Goal: Task Accomplishment & Management: Use online tool/utility

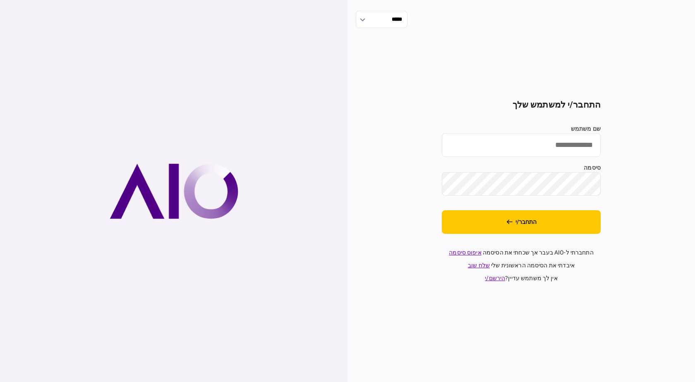
click at [518, 149] on input "שם משתמש" at bounding box center [521, 145] width 159 height 24
type input "**********"
click at [566, 234] on section "**********" at bounding box center [521, 191] width 159 height 183
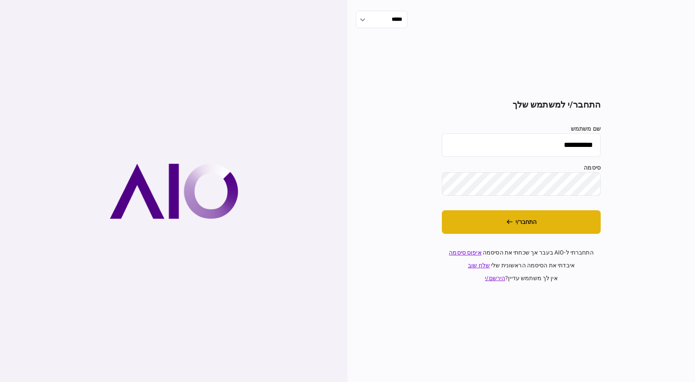
click at [567, 225] on button "התחבר/י" at bounding box center [521, 222] width 159 height 24
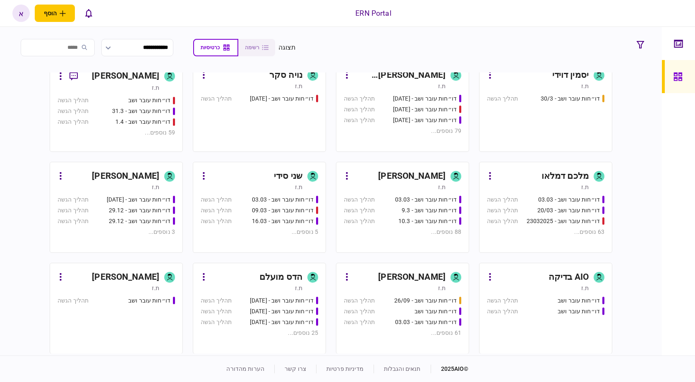
scroll to position [372, 0]
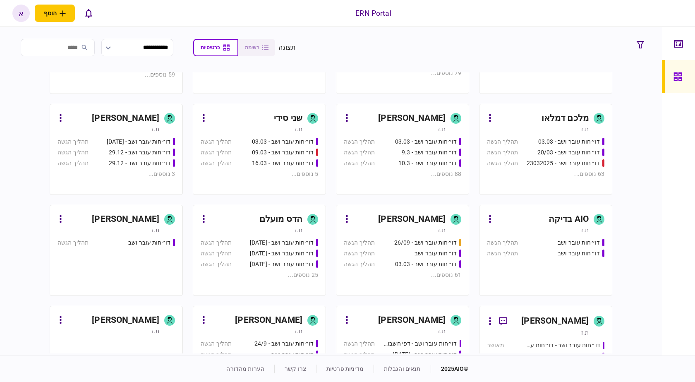
click at [413, 123] on div "[PERSON_NAME]" at bounding box center [411, 118] width 67 height 13
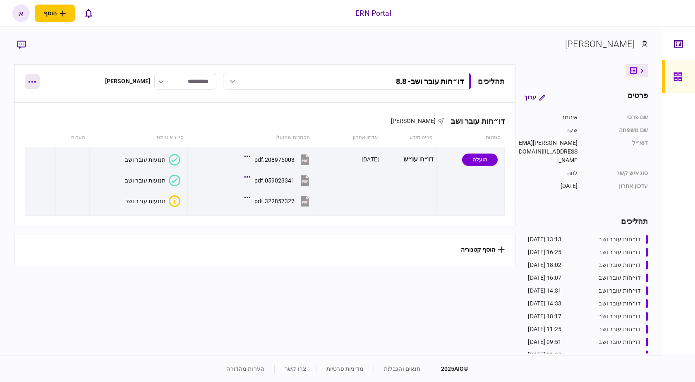
click at [33, 74] on button "button" at bounding box center [32, 81] width 15 height 15
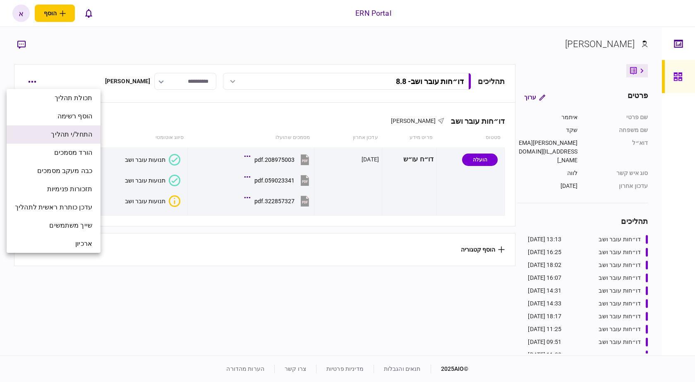
click at [77, 138] on span "התחל/י תהליך" at bounding box center [71, 134] width 41 height 10
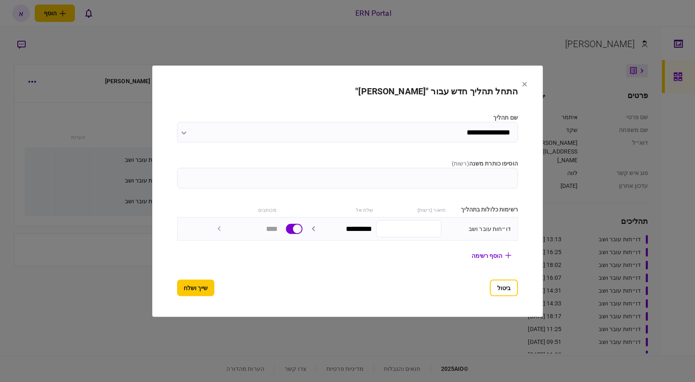
click at [518, 176] on input "הוסיפו כותרת משנה ( רשות )" at bounding box center [347, 177] width 341 height 21
type input "****"
click at [177, 285] on button "שייך ושלח" at bounding box center [195, 287] width 37 height 17
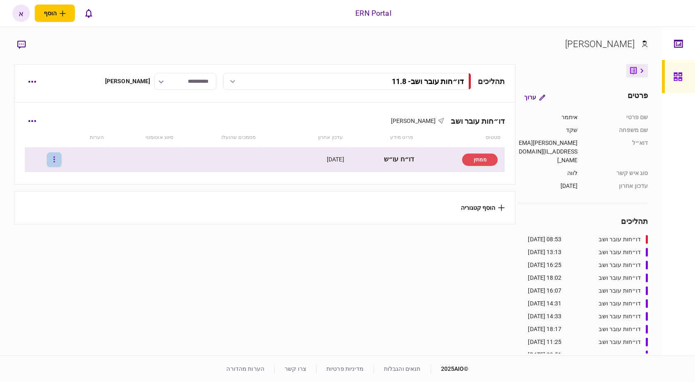
click at [58, 160] on button "button" at bounding box center [54, 159] width 15 height 15
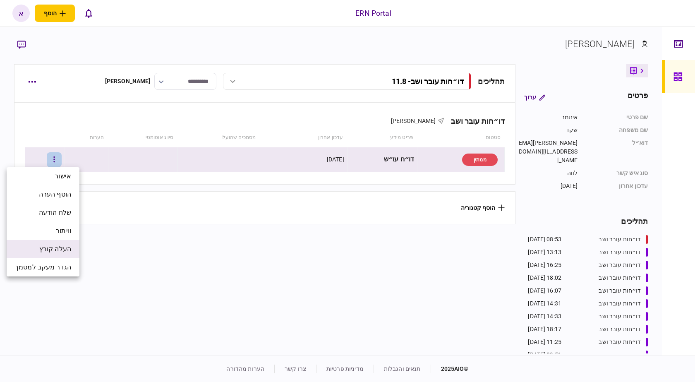
click at [72, 249] on li "העלה קובץ" at bounding box center [43, 249] width 73 height 18
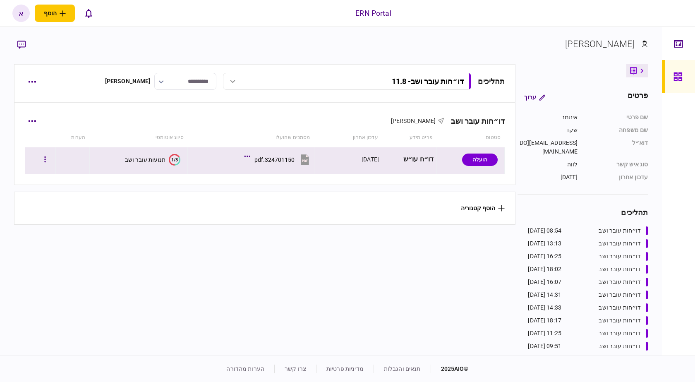
click at [150, 155] on button "1/3 תנועות עובר ושב" at bounding box center [152, 160] width 55 height 12
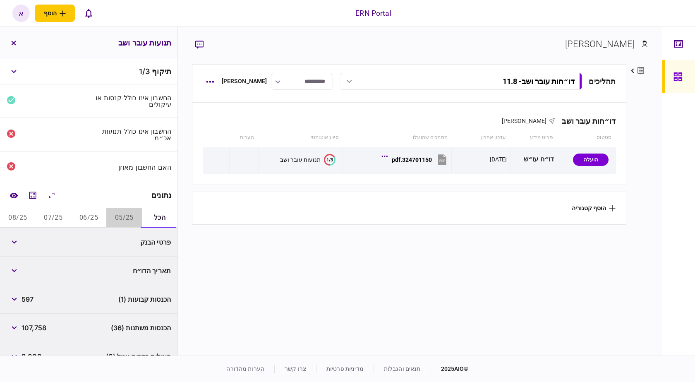
click at [122, 213] on button "05/25" at bounding box center [124, 218] width 36 height 20
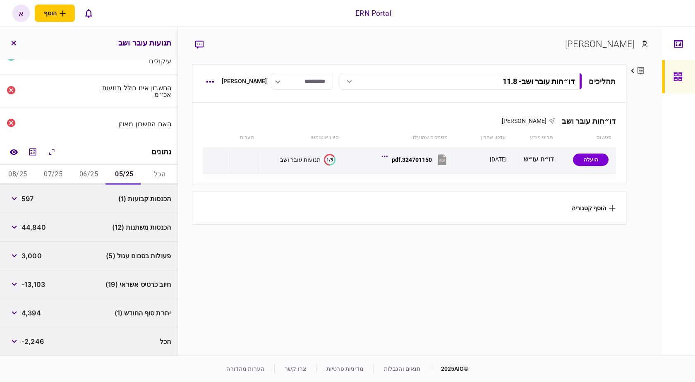
scroll to position [44, 0]
click at [17, 225] on icon "button" at bounding box center [14, 226] width 5 height 3
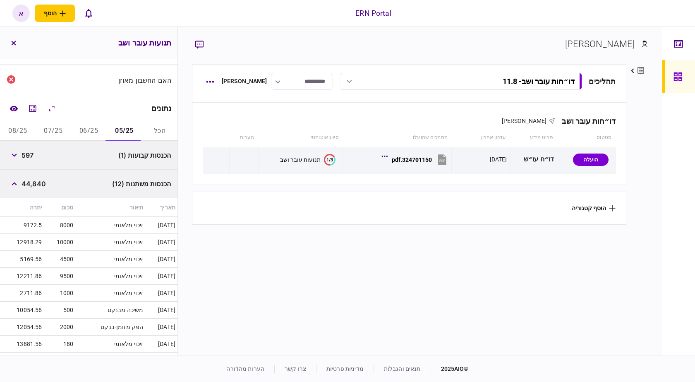
scroll to position [85, 0]
click at [11, 149] on button "button" at bounding box center [14, 156] width 15 height 15
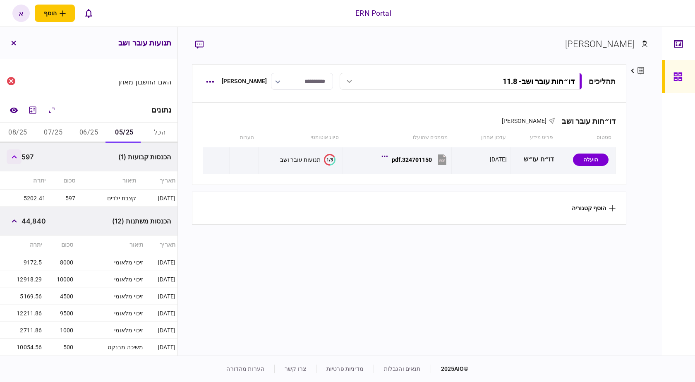
click at [13, 155] on button "button" at bounding box center [14, 156] width 15 height 15
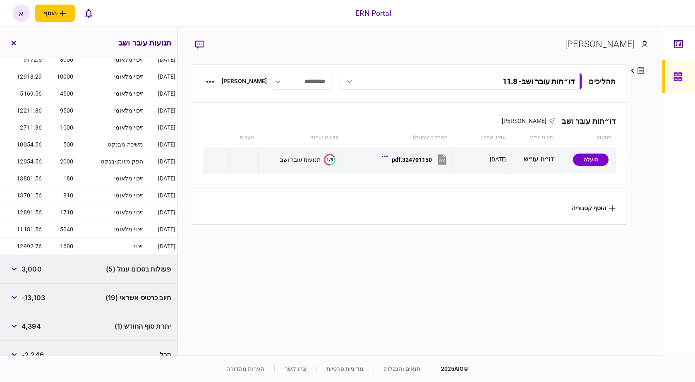
scroll to position [266, 0]
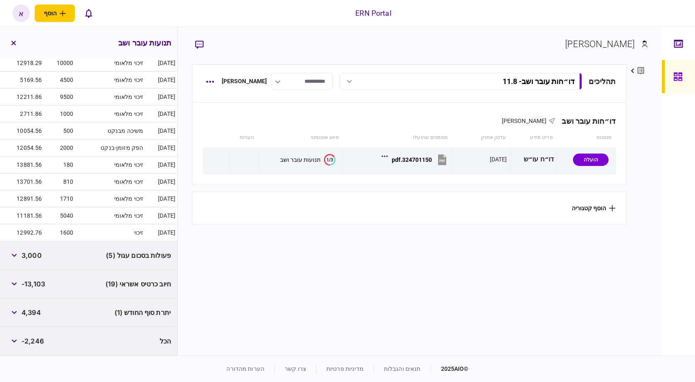
drag, startPoint x: 6, startPoint y: 258, endPoint x: 10, endPoint y: 255, distance: 5.3
click at [6, 257] on div "פעולות בסכום עגול (5) 3,000" at bounding box center [88, 255] width 177 height 29
click at [10, 255] on button "button" at bounding box center [14, 255] width 15 height 15
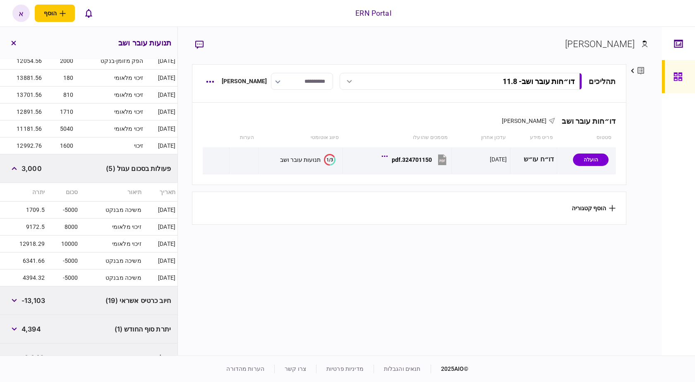
scroll to position [369, 0]
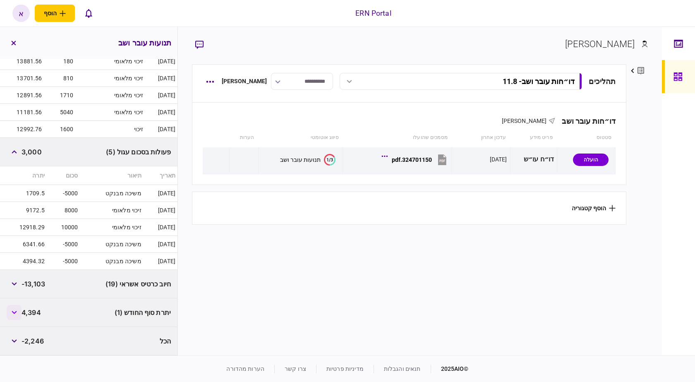
click at [20, 311] on button "button" at bounding box center [14, 312] width 15 height 15
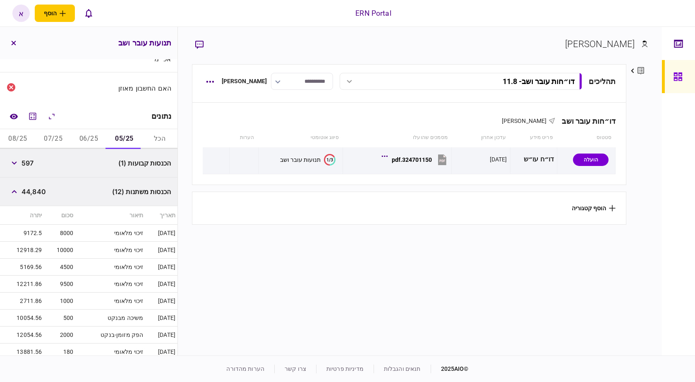
scroll to position [0, 0]
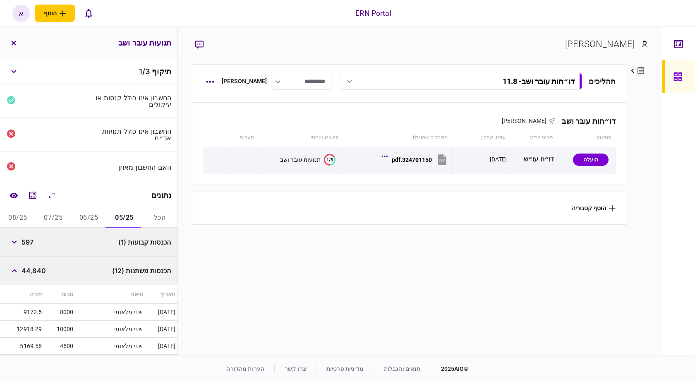
click at [27, 239] on span "597" at bounding box center [28, 242] width 12 height 10
copy span "597"
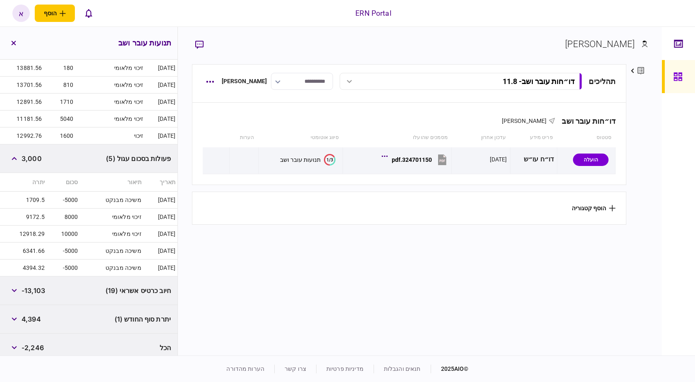
scroll to position [369, 0]
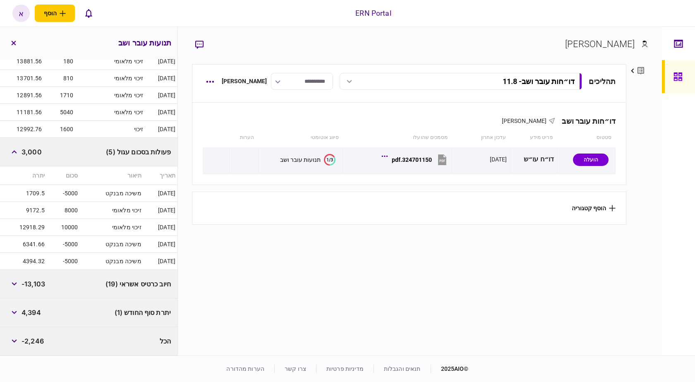
click at [29, 315] on span "4,394" at bounding box center [31, 312] width 19 height 10
copy span "4,394"
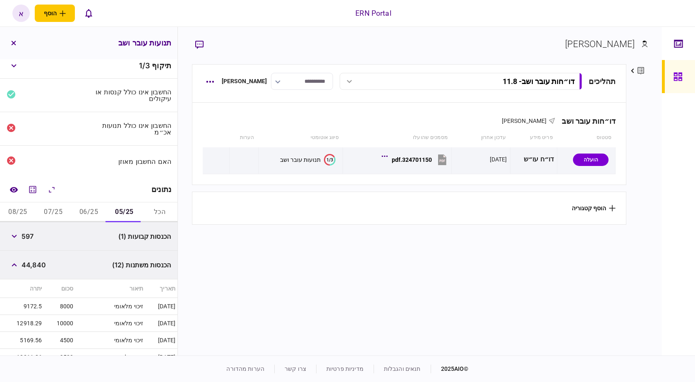
scroll to position [0, 0]
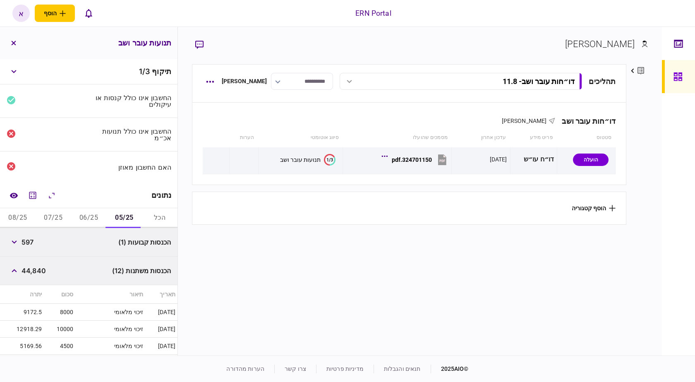
click at [81, 209] on button "06/25" at bounding box center [89, 218] width 36 height 20
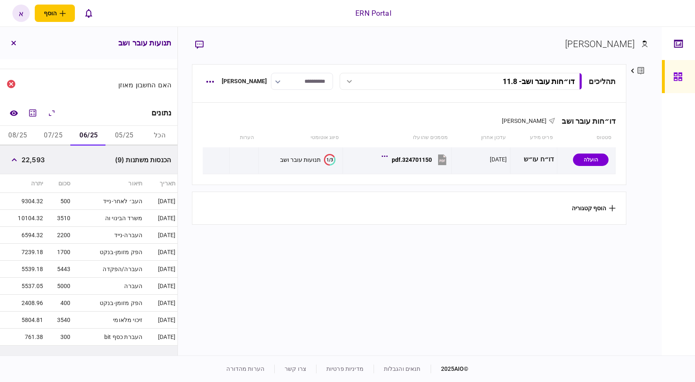
scroll to position [57, 0]
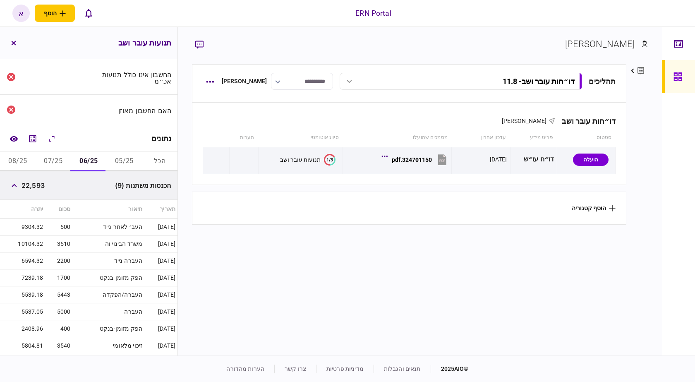
click at [31, 193] on div "הכנסות משתנות (9) 22,593" at bounding box center [88, 185] width 177 height 29
click at [39, 179] on div "22,593" at bounding box center [26, 185] width 38 height 15
click at [38, 190] on div "22,593" at bounding box center [26, 185] width 38 height 15
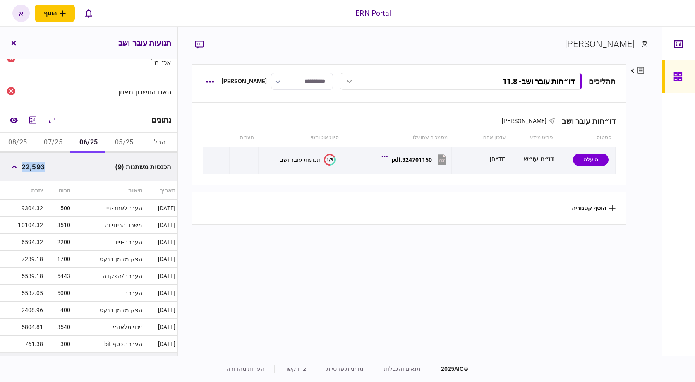
scroll to position [222, 0]
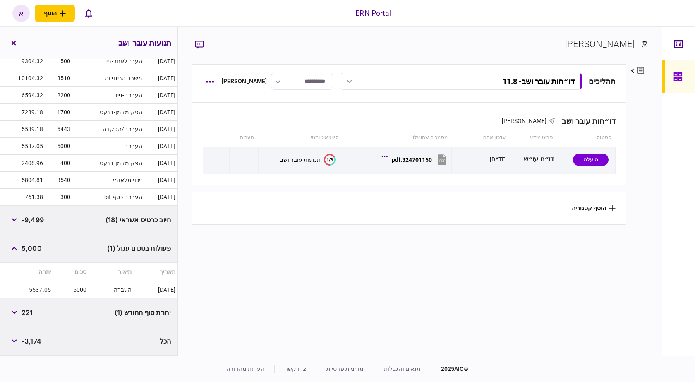
click at [25, 315] on span "221" at bounding box center [27, 312] width 11 height 10
copy span "221"
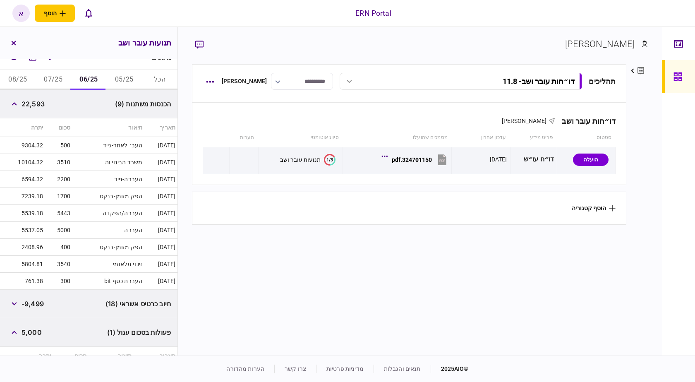
scroll to position [83, 0]
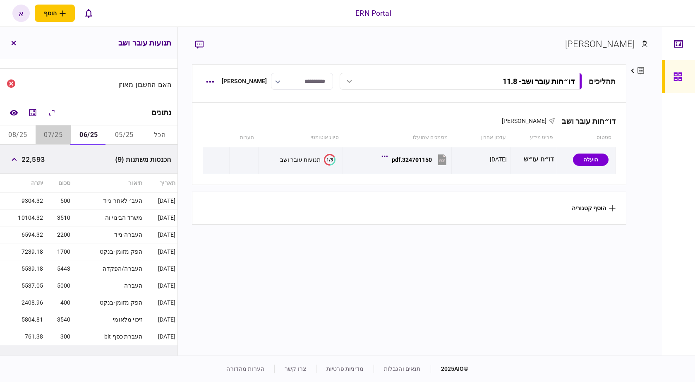
drag, startPoint x: 67, startPoint y: 130, endPoint x: 66, endPoint y: 135, distance: 5.1
click at [67, 130] on button "07/25" at bounding box center [54, 135] width 36 height 20
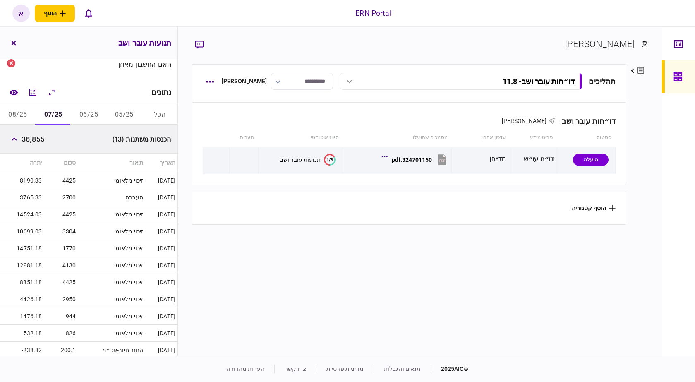
scroll to position [254, 0]
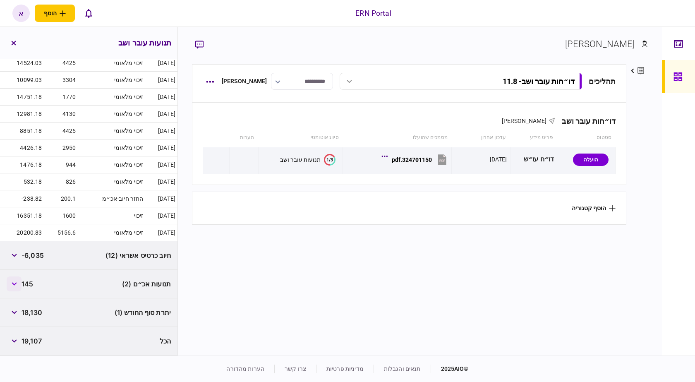
click at [14, 285] on icon "button" at bounding box center [14, 283] width 5 height 3
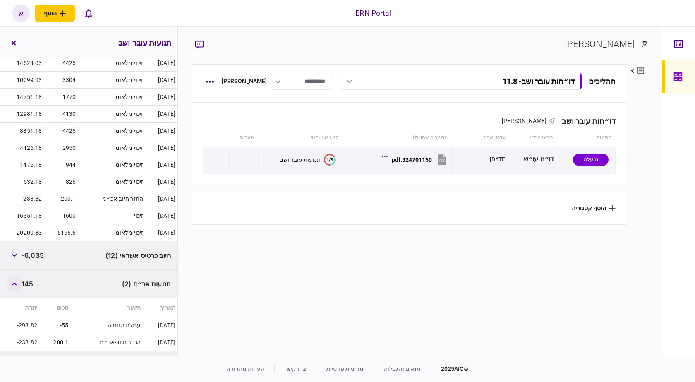
click at [14, 285] on button "button" at bounding box center [14, 283] width 15 height 15
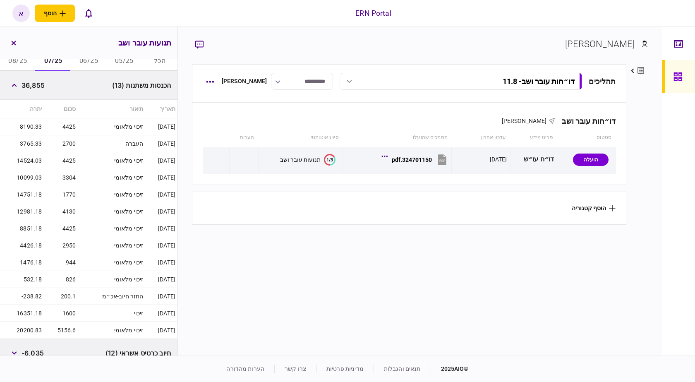
scroll to position [89, 0]
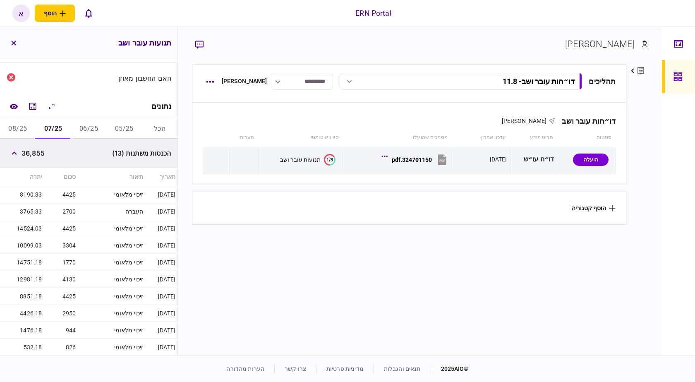
click at [36, 158] on div "36,855" at bounding box center [26, 153] width 38 height 15
click at [37, 153] on span "36,855" at bounding box center [33, 153] width 23 height 10
copy span "36,855"
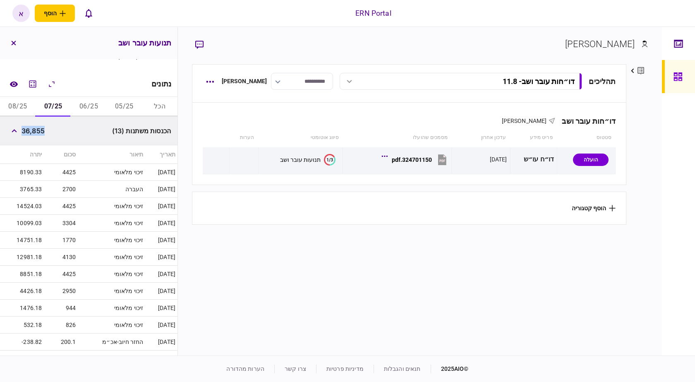
scroll to position [254, 0]
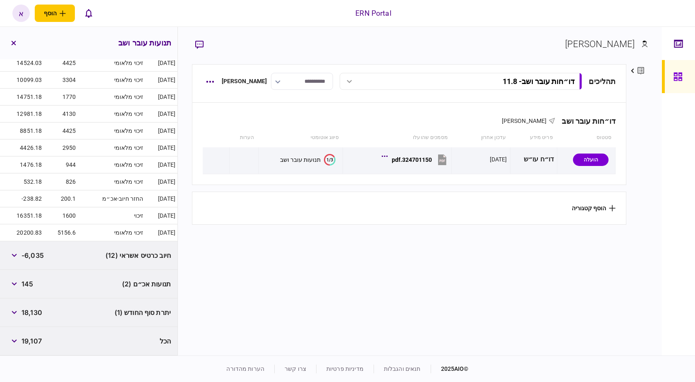
click at [39, 311] on span "18,130" at bounding box center [32, 312] width 21 height 10
copy span "18,130"
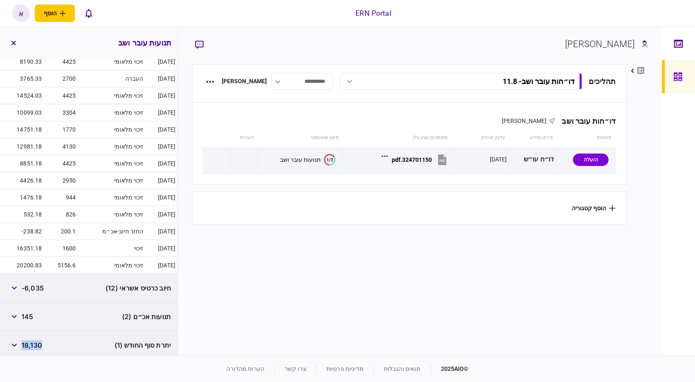
scroll to position [0, 0]
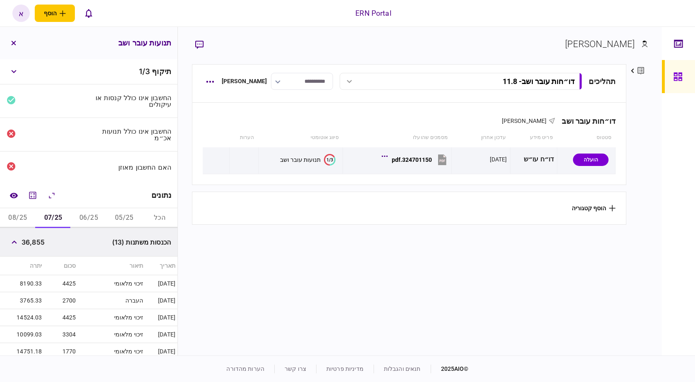
click at [24, 213] on button "08/25" at bounding box center [18, 218] width 36 height 20
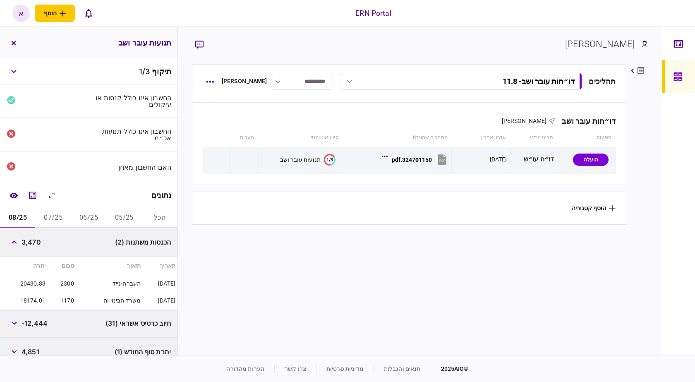
click at [36, 237] on span "3,470" at bounding box center [31, 242] width 19 height 10
copy span "3,470"
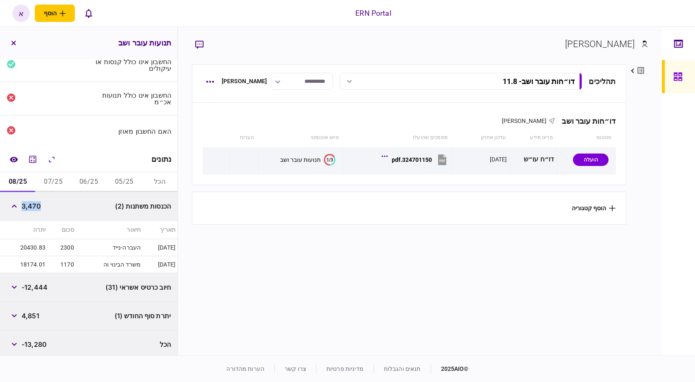
scroll to position [39, 0]
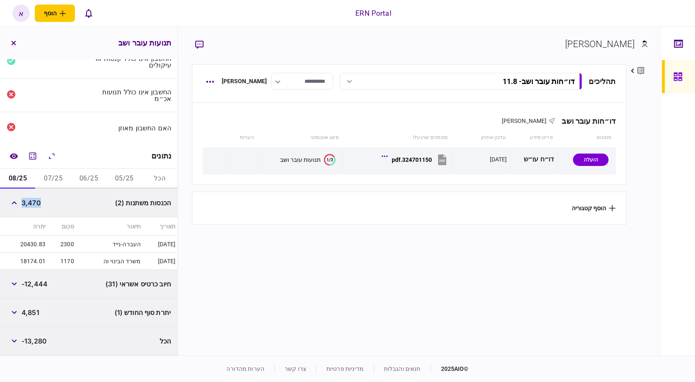
click at [39, 313] on span "4,851" at bounding box center [31, 312] width 18 height 10
copy span "4,851"
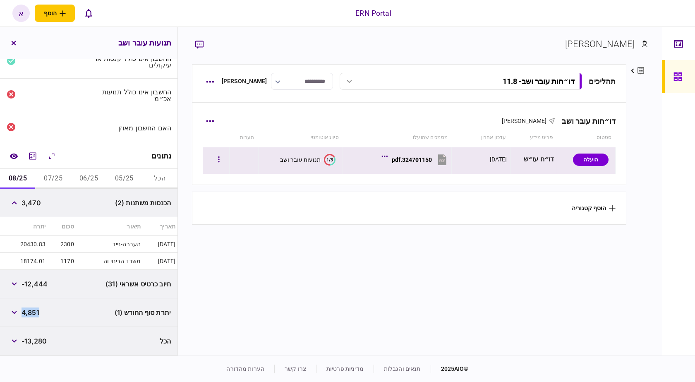
click at [412, 165] on button "324701150.pdf" at bounding box center [415, 159] width 65 height 19
